Goal: Navigation & Orientation: Find specific page/section

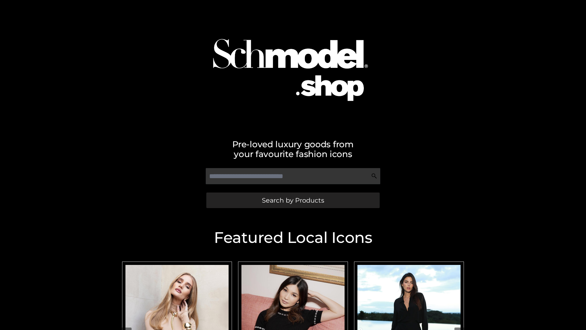
click at [293, 200] on span "Search by Products" at bounding box center [293, 200] width 62 height 6
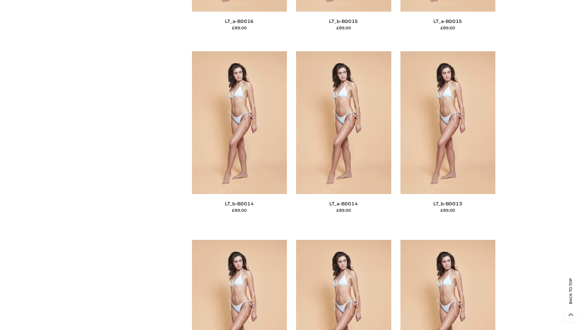
scroll to position [2171, 0]
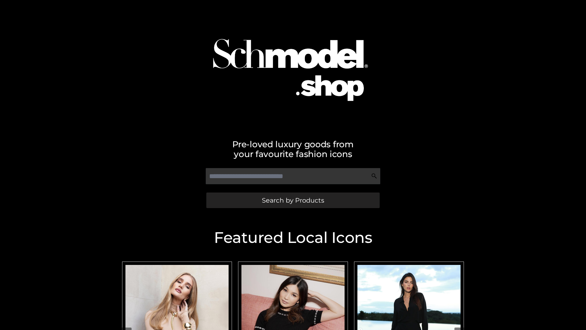
click at [293, 200] on span "Search by Products" at bounding box center [293, 200] width 62 height 6
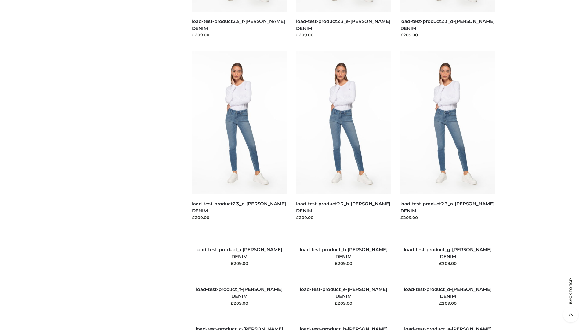
scroll to position [700, 0]
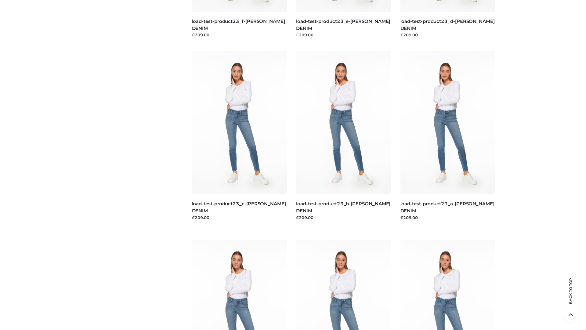
scroll to position [535, 0]
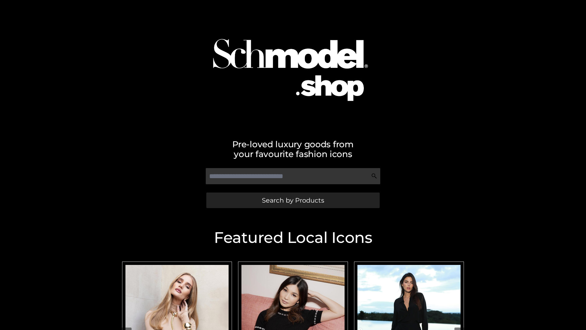
click at [293, 200] on span "Search by Products" at bounding box center [293, 200] width 62 height 6
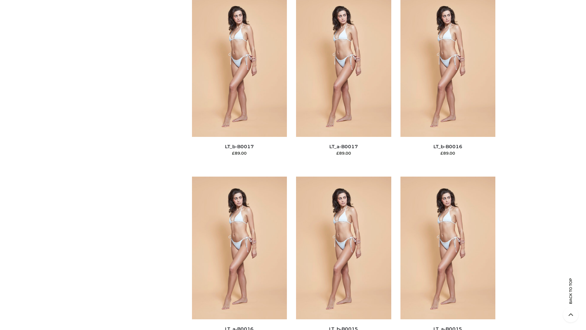
scroll to position [2006, 0]
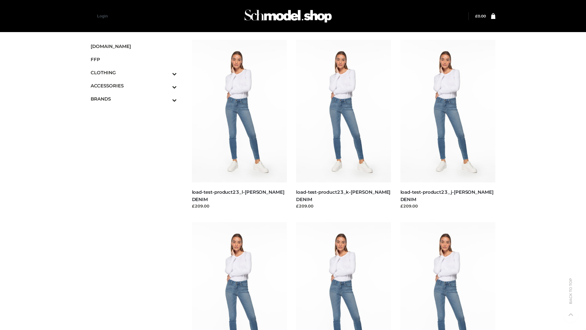
scroll to position [535, 0]
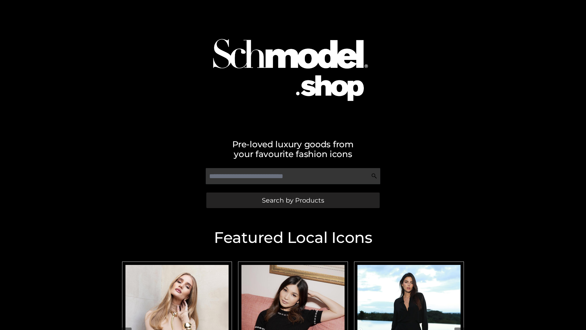
click at [293, 200] on span "Search by Products" at bounding box center [293, 200] width 62 height 6
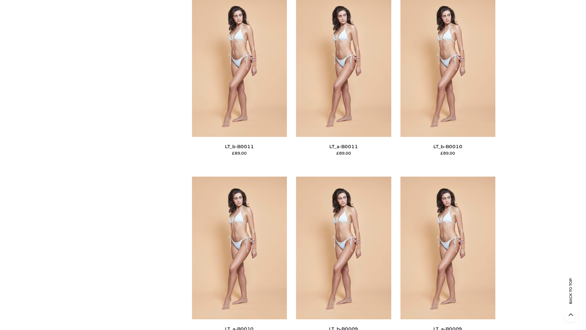
scroll to position [2741, 0]
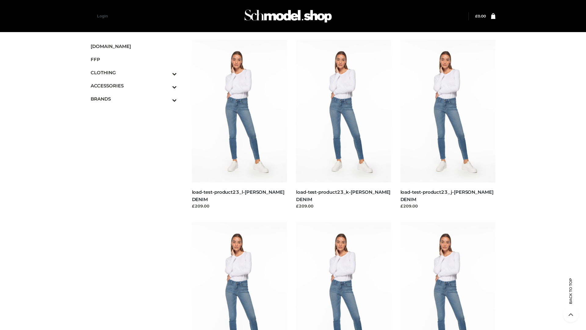
scroll to position [535, 0]
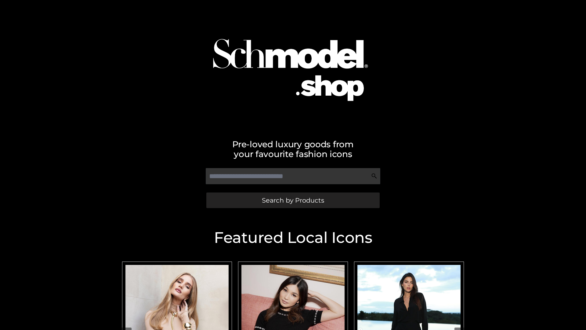
click at [293, 200] on span "Search by Products" at bounding box center [293, 200] width 62 height 6
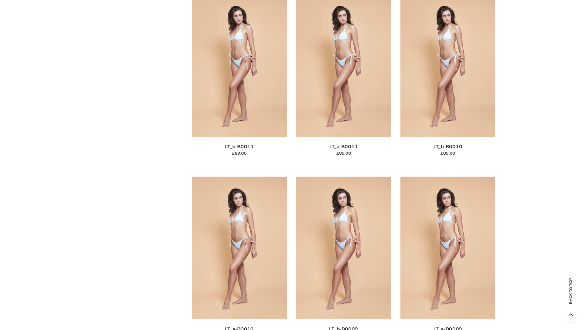
scroll to position [2741, 0]
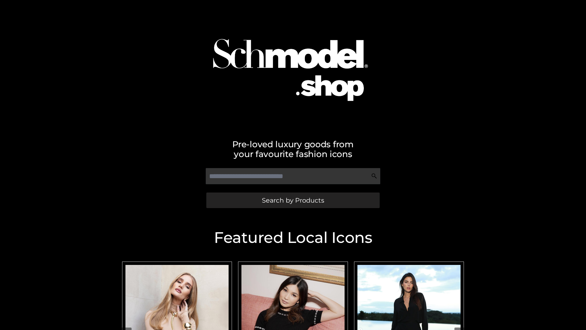
click at [293, 200] on span "Search by Products" at bounding box center [293, 200] width 62 height 6
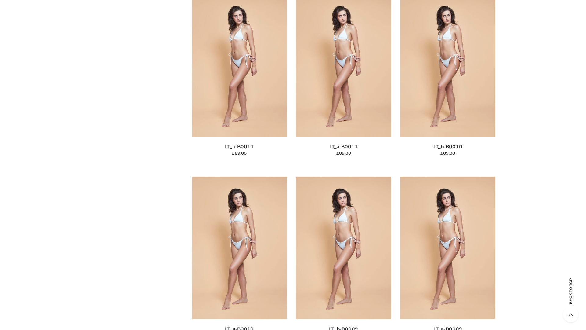
scroll to position [2741, 0]
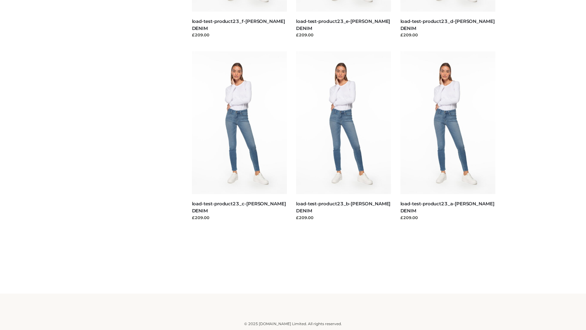
scroll to position [535, 0]
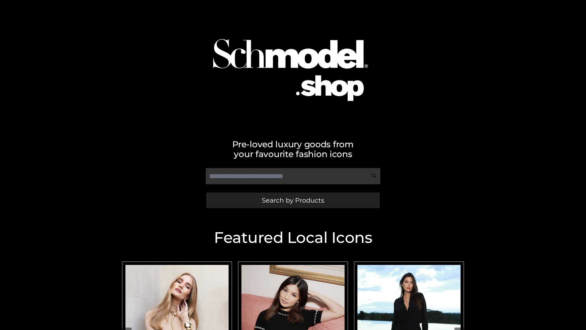
click at [293, 200] on span "Search by Products" at bounding box center [293, 200] width 62 height 6
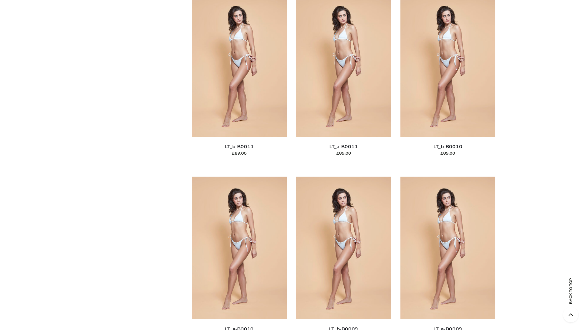
scroll to position [2741, 0]
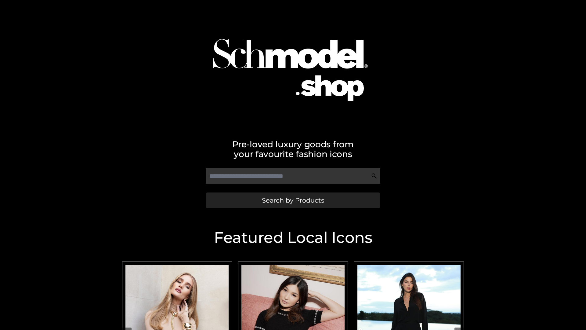
click at [293, 200] on span "Search by Products" at bounding box center [293, 200] width 62 height 6
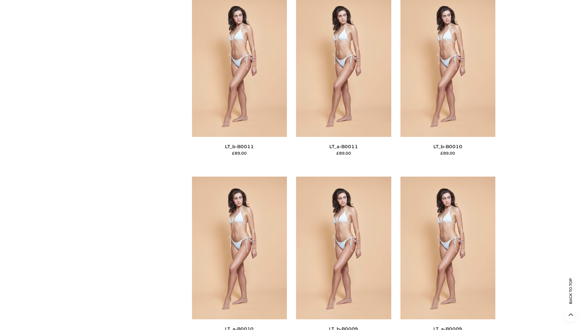
scroll to position [2741, 0]
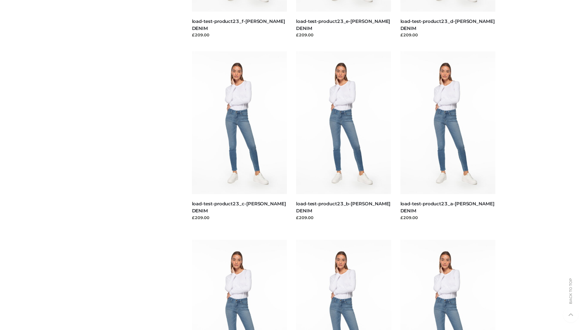
scroll to position [535, 0]
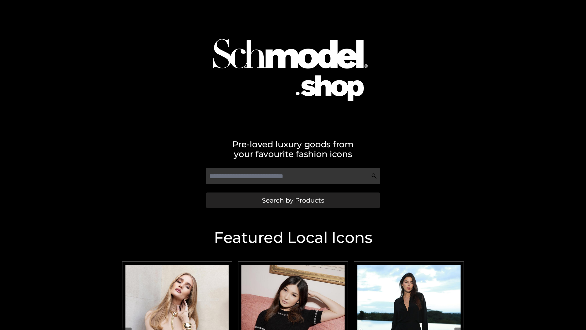
click at [293, 200] on span "Search by Products" at bounding box center [293, 200] width 62 height 6
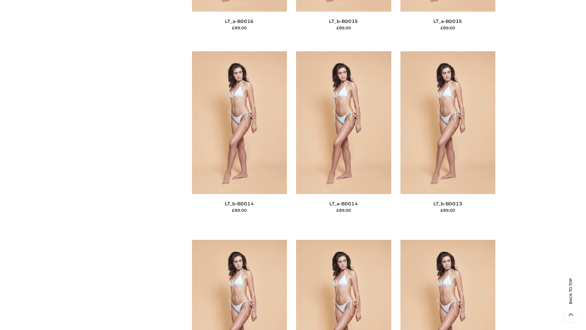
scroll to position [2171, 0]
